Goal: Task Accomplishment & Management: Manage account settings

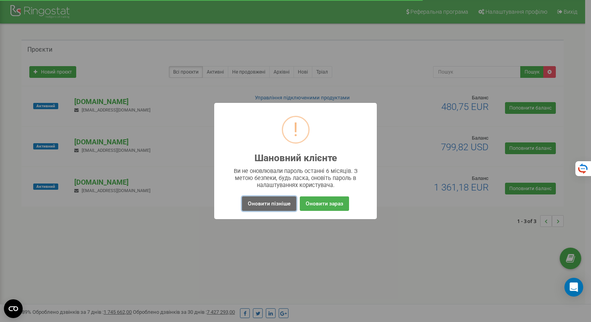
click at [278, 205] on button "Оновити пізніше" at bounding box center [269, 203] width 54 height 14
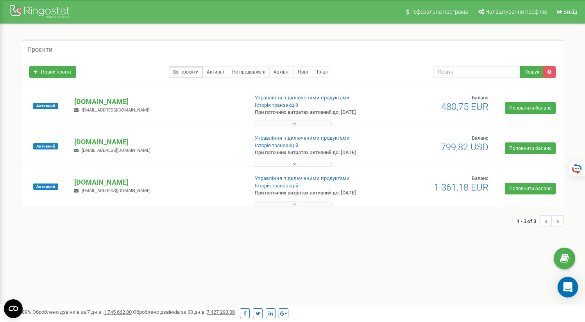
click at [570, 287] on icon "Open Intercom Messenger" at bounding box center [567, 287] width 9 height 10
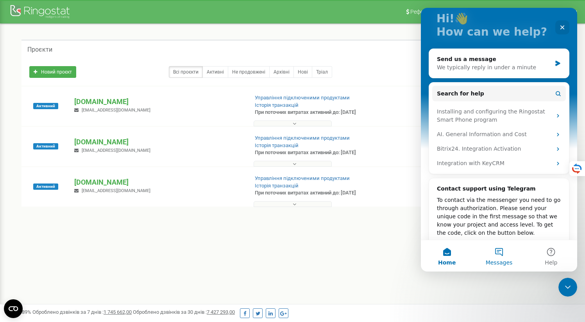
scroll to position [57, 0]
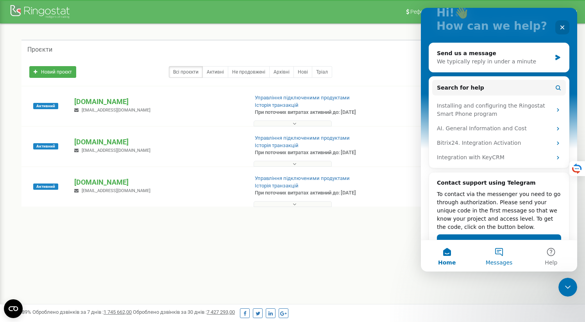
click at [494, 258] on button "Messages" at bounding box center [499, 255] width 52 height 31
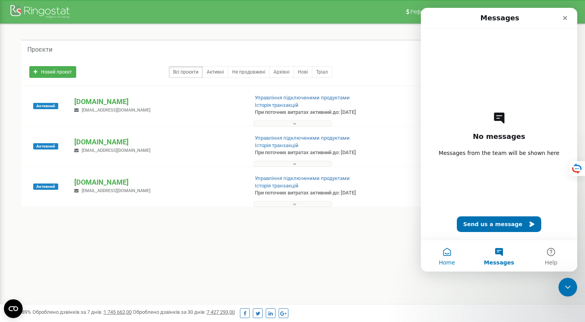
click at [446, 260] on span "Home" at bounding box center [447, 262] width 16 height 5
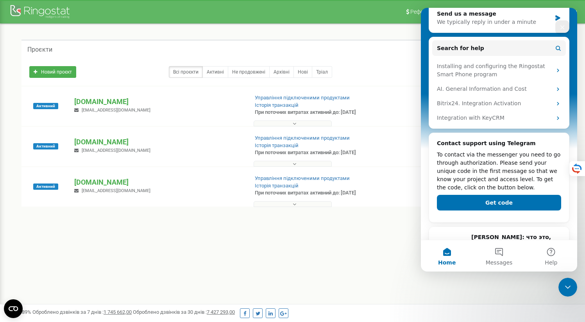
scroll to position [0, 0]
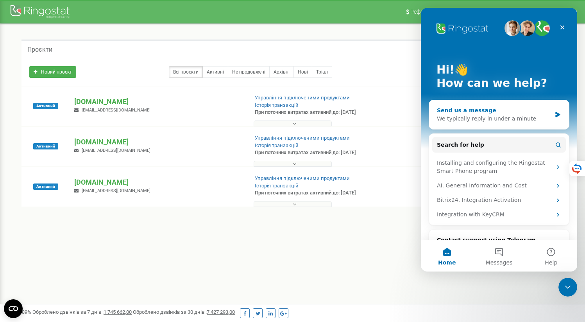
click at [490, 104] on div "Send us a message We typically reply in under a minute" at bounding box center [499, 114] width 140 height 29
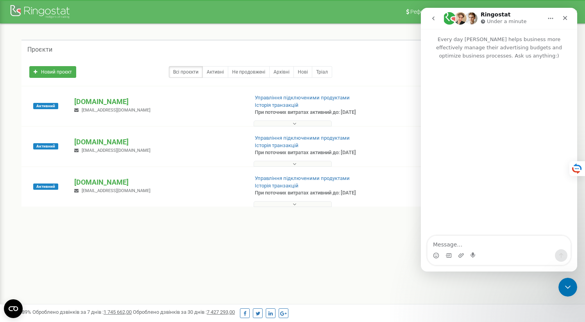
click at [437, 18] on button "go back" at bounding box center [433, 18] width 15 height 15
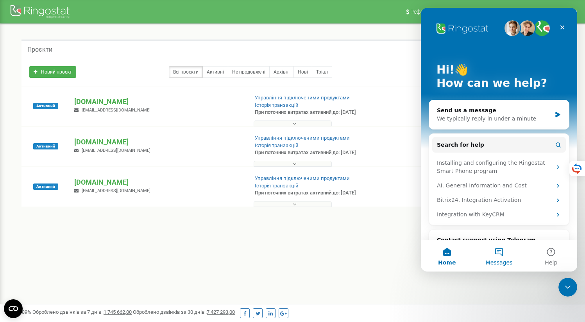
click at [506, 257] on button "Messages" at bounding box center [499, 255] width 52 height 31
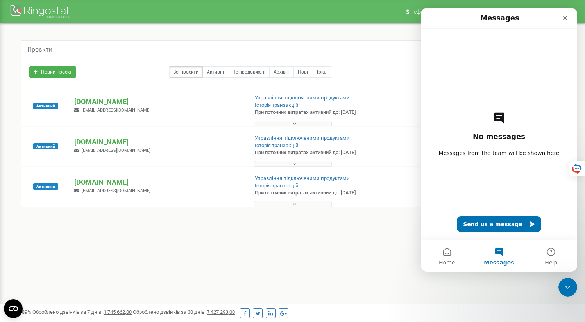
click at [498, 260] on span "Messages" at bounding box center [499, 262] width 30 height 5
click at [566, 16] on icon "Close" at bounding box center [565, 18] width 6 height 6
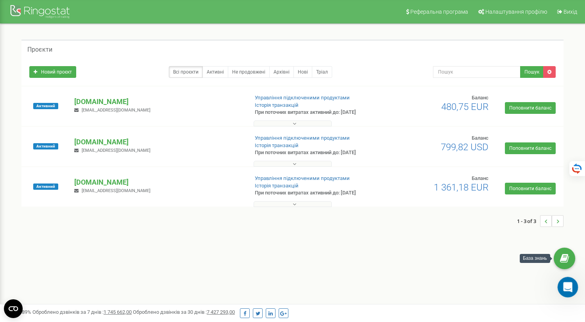
click at [560, 293] on div "Open Intercom Messenger" at bounding box center [566, 285] width 19 height 19
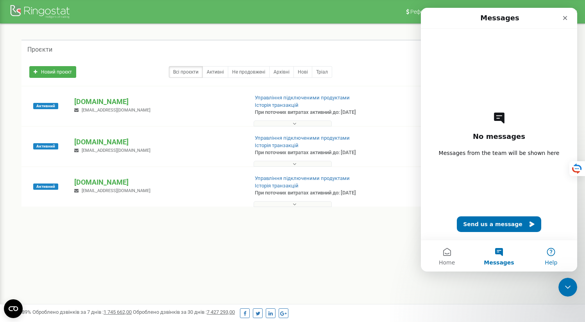
click at [558, 258] on button "Help" at bounding box center [551, 255] width 52 height 31
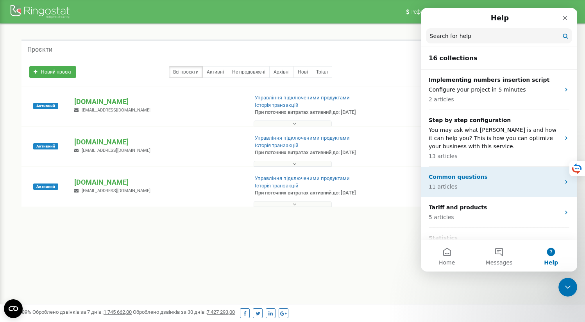
scroll to position [160, 0]
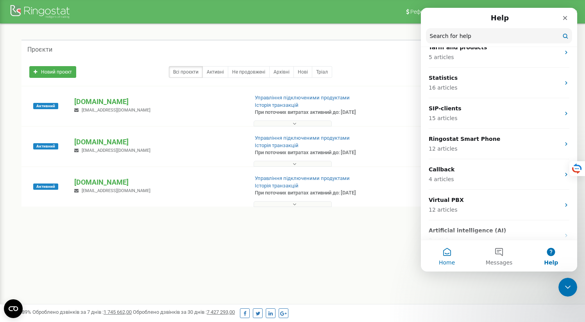
click at [449, 252] on button "Home" at bounding box center [447, 255] width 52 height 31
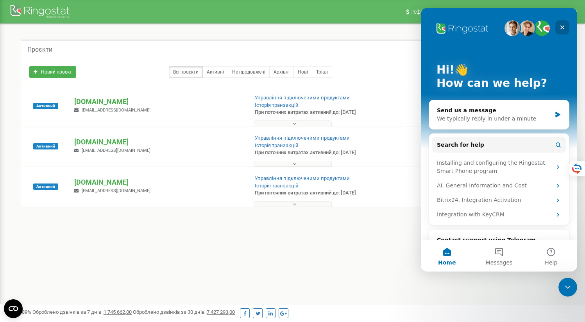
drag, startPoint x: 560, startPoint y: 26, endPoint x: 981, endPoint y: 34, distance: 421.1
click at [560, 26] on icon "Close" at bounding box center [562, 27] width 6 height 6
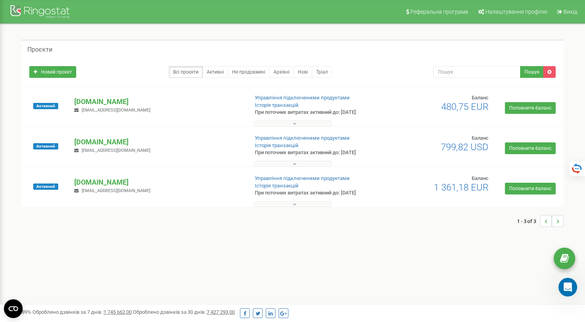
click at [566, 259] on icon at bounding box center [564, 259] width 9 height 12
click at [559, 287] on div "Open Intercom Messenger" at bounding box center [567, 286] width 26 height 26
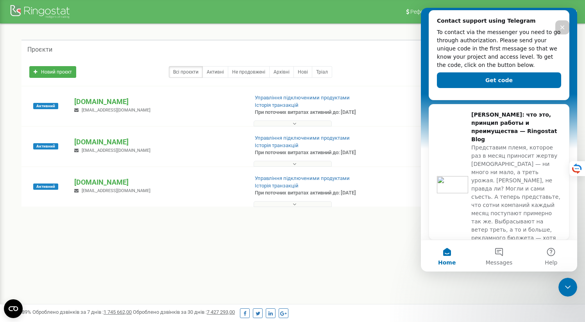
scroll to position [178, 0]
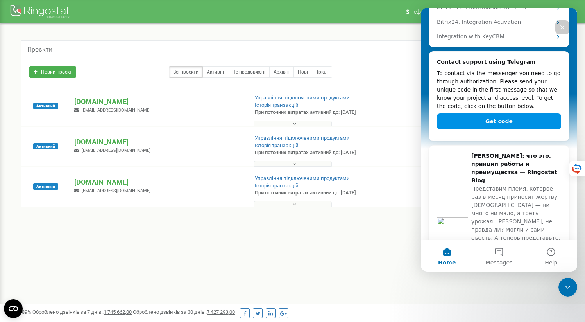
click at [470, 118] on button "Get code" at bounding box center [499, 121] width 124 height 16
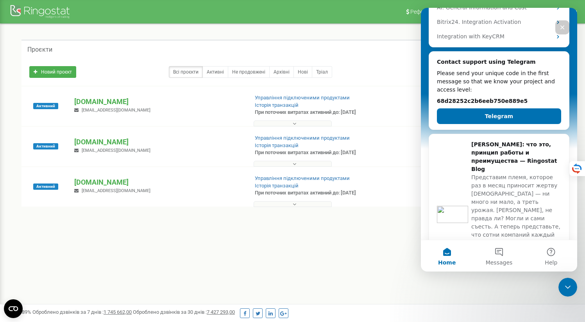
click at [470, 118] on button "Telegram" at bounding box center [499, 116] width 124 height 16
click at [500, 100] on h2 "68d28252c2b6eeb750e889e5" at bounding box center [499, 101] width 124 height 8
copy div "68d28252c2b6eeb750e889e5 Telegram Коллтрекинг: что это, принцип работы и преиму…"
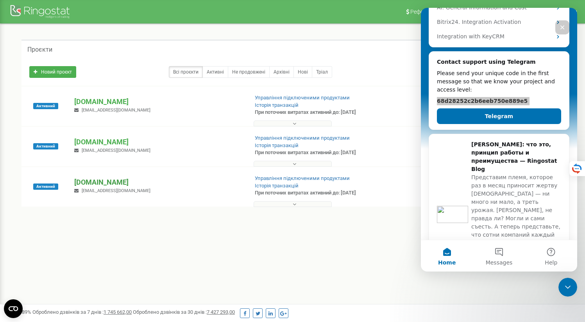
click at [89, 184] on p "[DOMAIN_NAME]" at bounding box center [158, 182] width 168 height 10
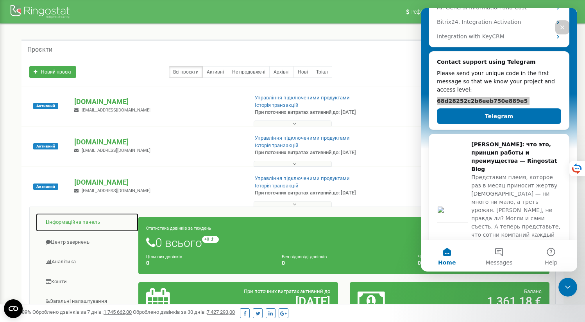
click at [79, 224] on link "Інформаційна панель" at bounding box center [87, 222] width 103 height 19
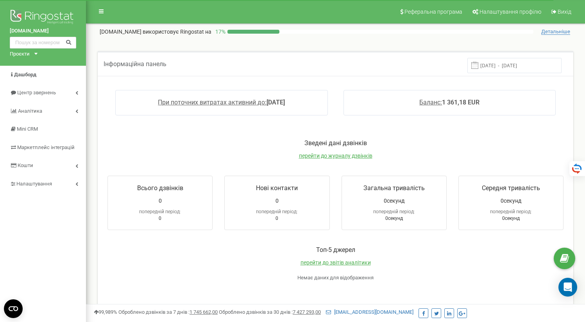
click at [22, 52] on div "Проєкти" at bounding box center [20, 53] width 20 height 7
click at [23, 63] on link "[DOMAIN_NAME]" at bounding box center [32, 63] width 36 height 4
click at [44, 180] on span "Налаштування" at bounding box center [31, 183] width 42 height 7
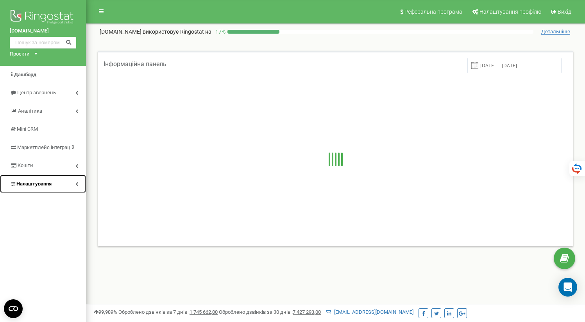
click at [45, 178] on link "Налаштування" at bounding box center [43, 184] width 86 height 18
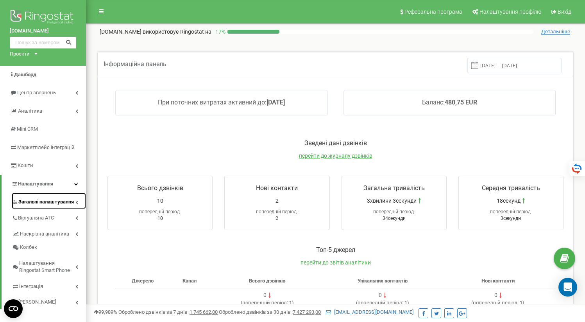
click at [56, 203] on span "Загальні налаштування" at bounding box center [46, 201] width 56 height 7
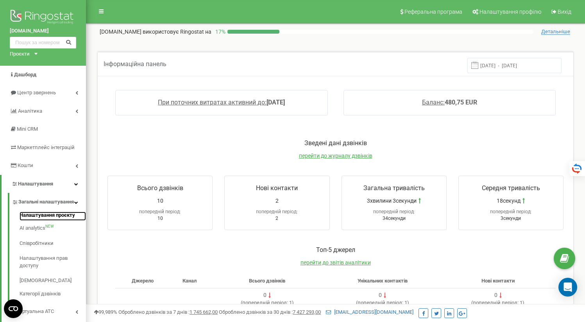
click at [54, 221] on link "Налаштування проєкту" at bounding box center [53, 215] width 66 height 9
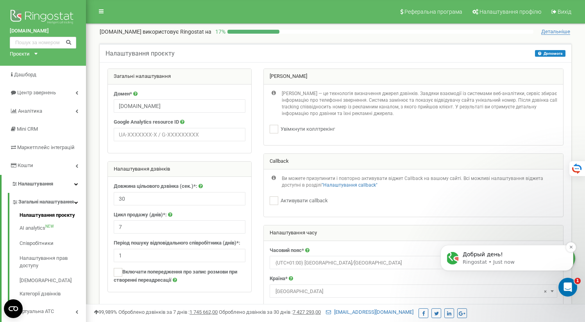
click at [498, 263] on p "Ringostat • Just now" at bounding box center [513, 261] width 101 height 7
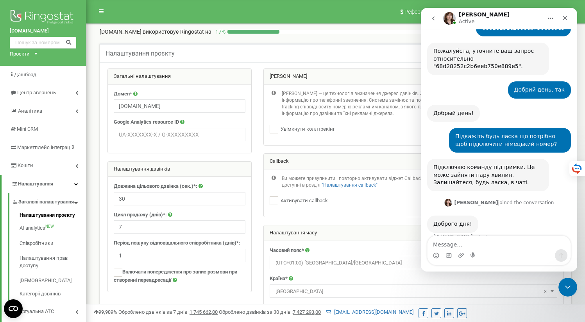
scroll to position [199, 0]
